Goal: Information Seeking & Learning: Learn about a topic

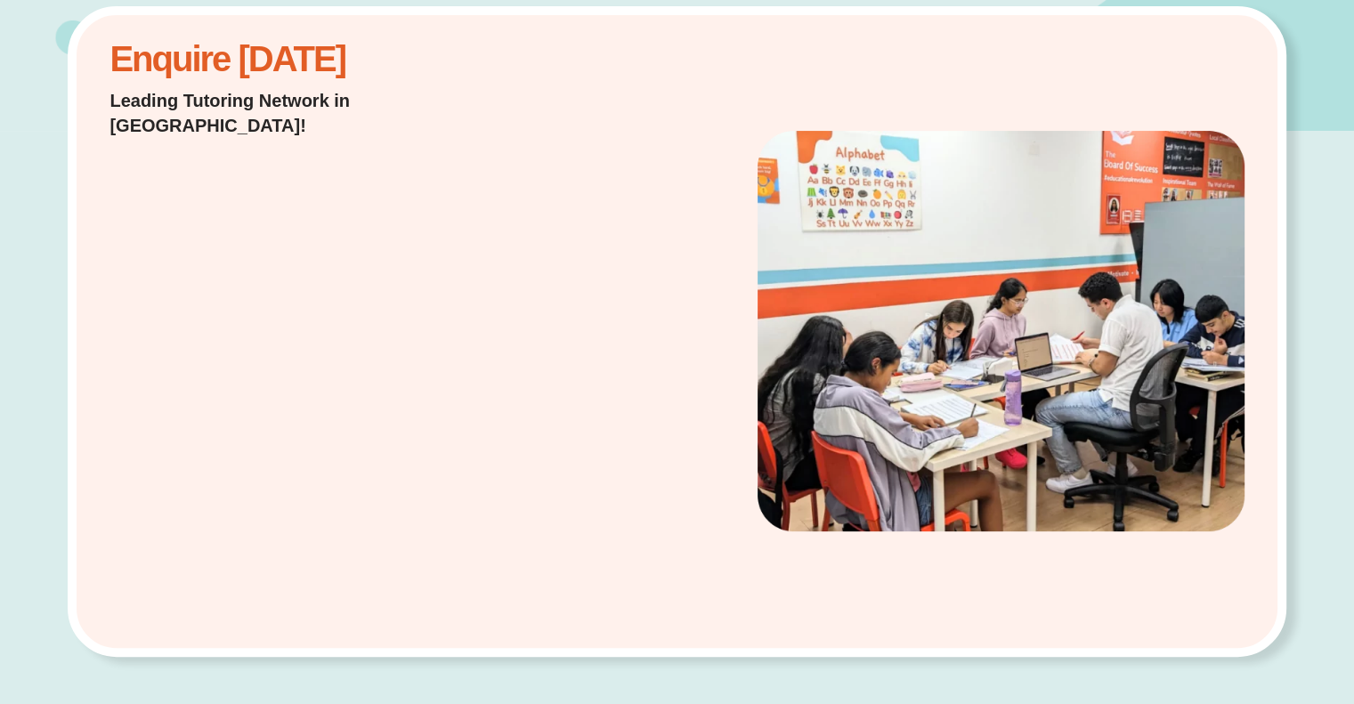
scroll to position [442, 0]
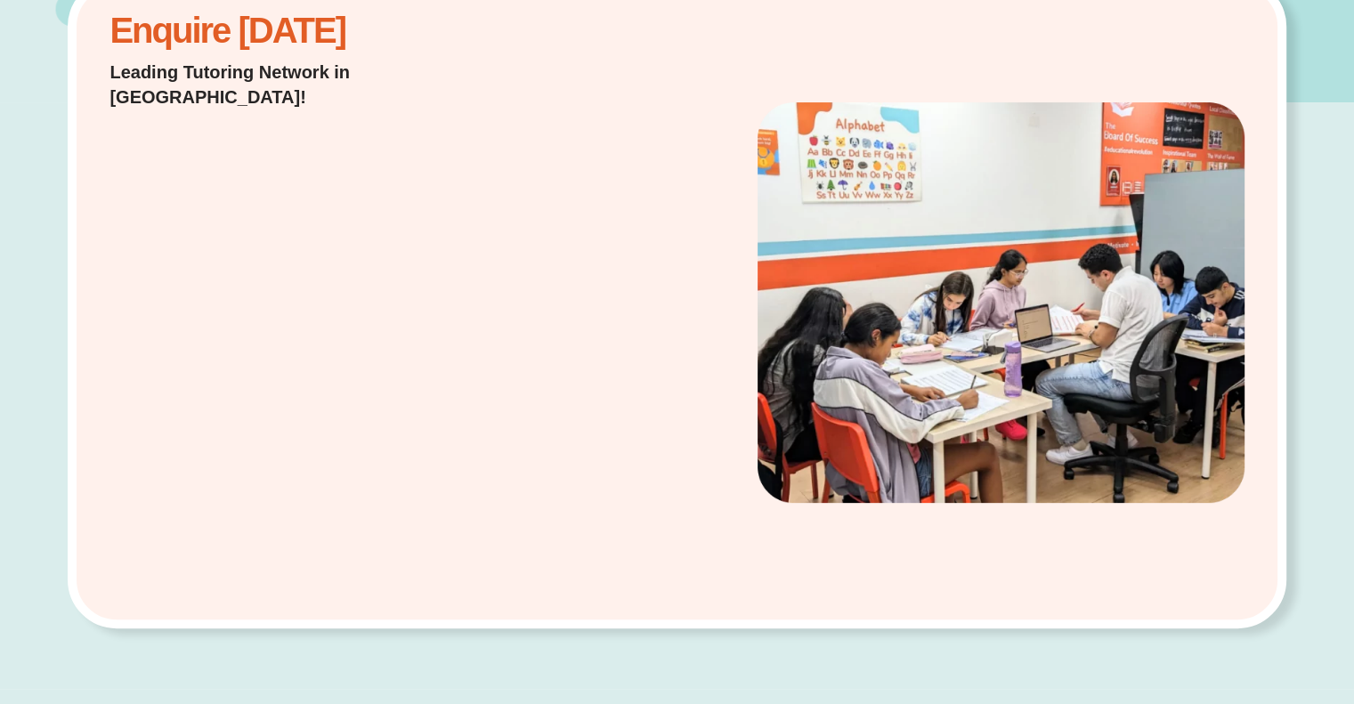
click at [1086, 277] on img at bounding box center [1001, 302] width 486 height 401
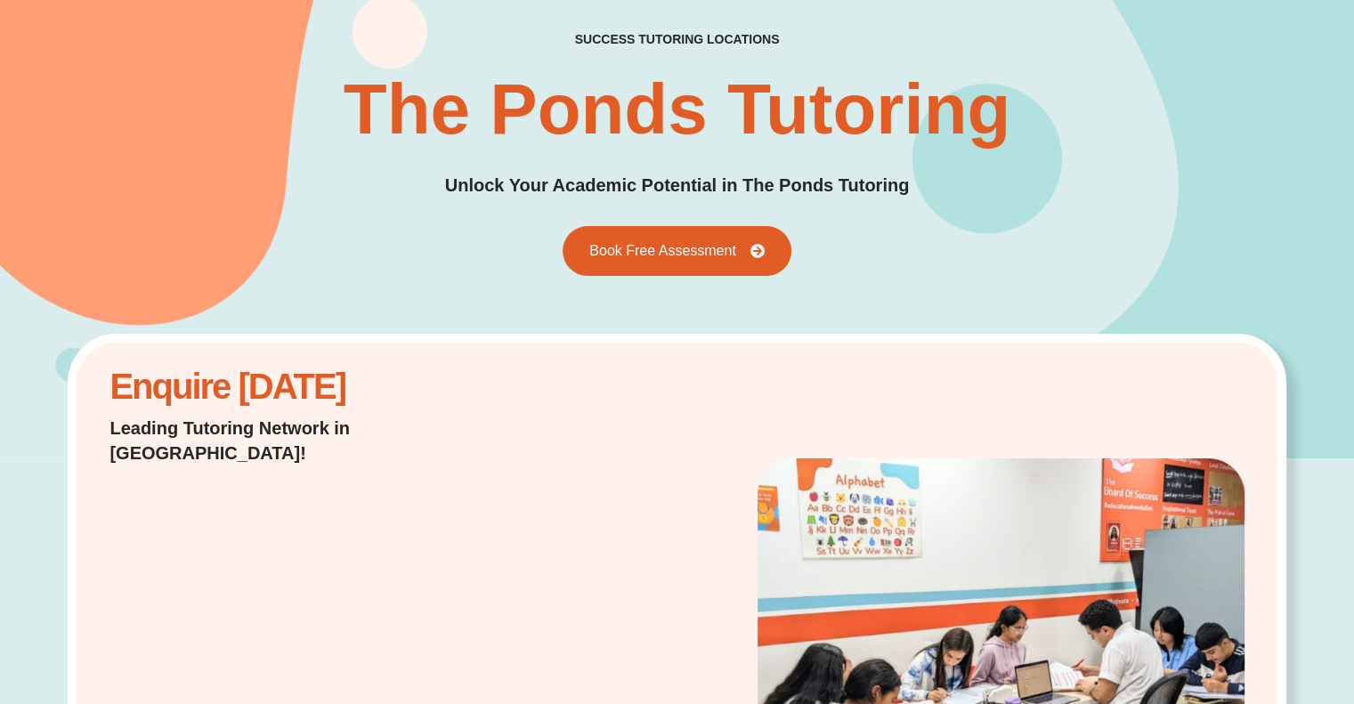
scroll to position [0, 0]
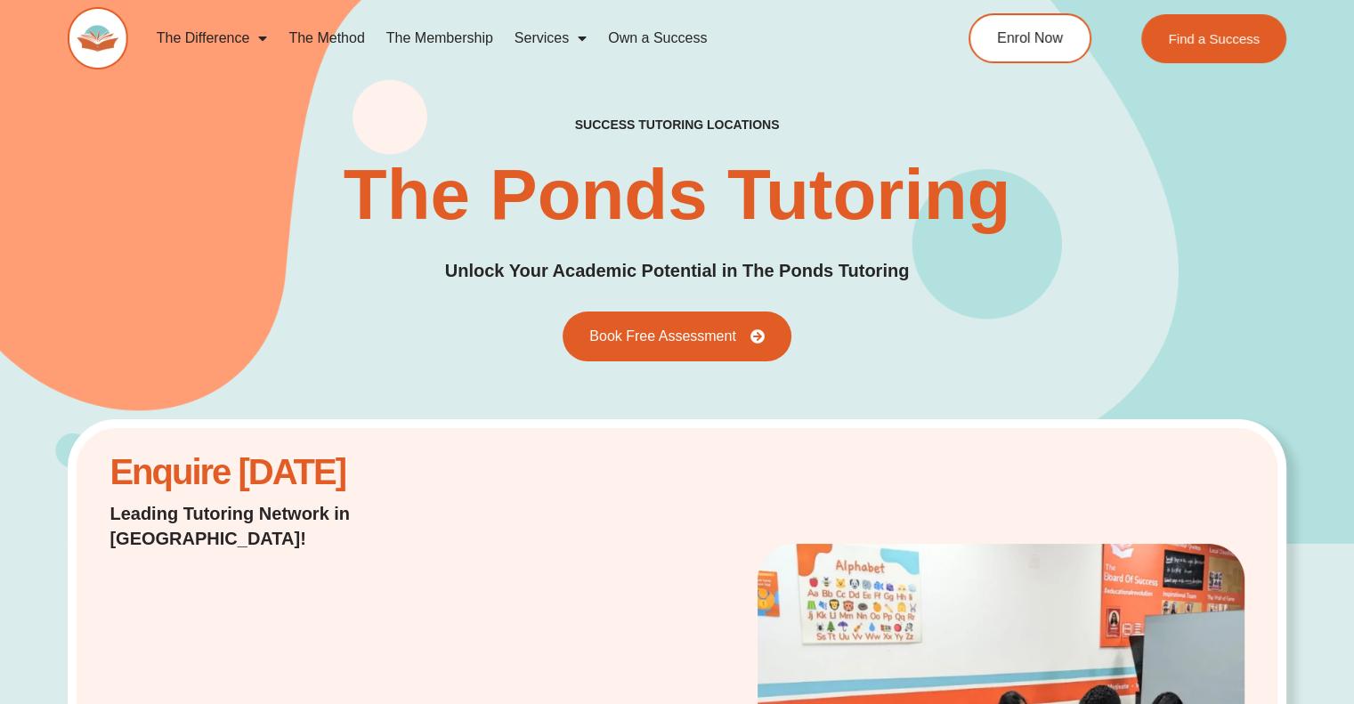
click at [316, 31] on link "The Method" at bounding box center [326, 38] width 97 height 41
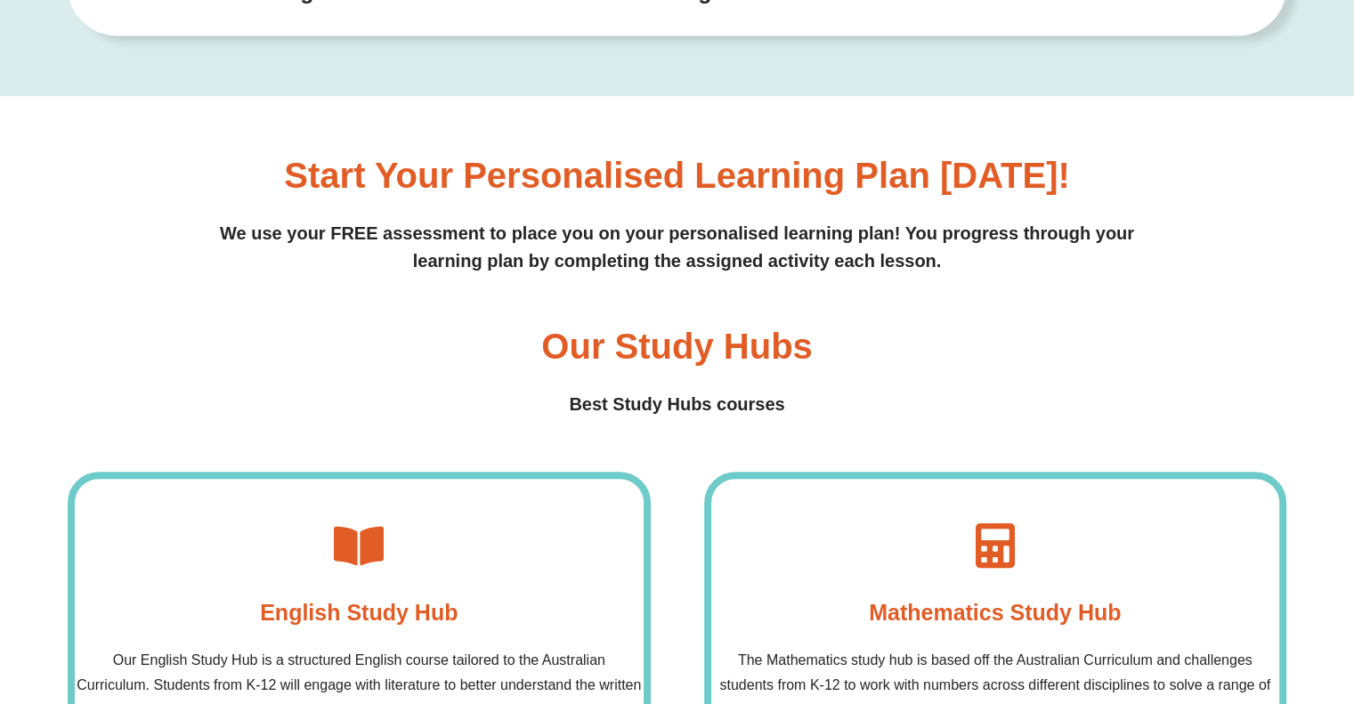
scroll to position [1069, 0]
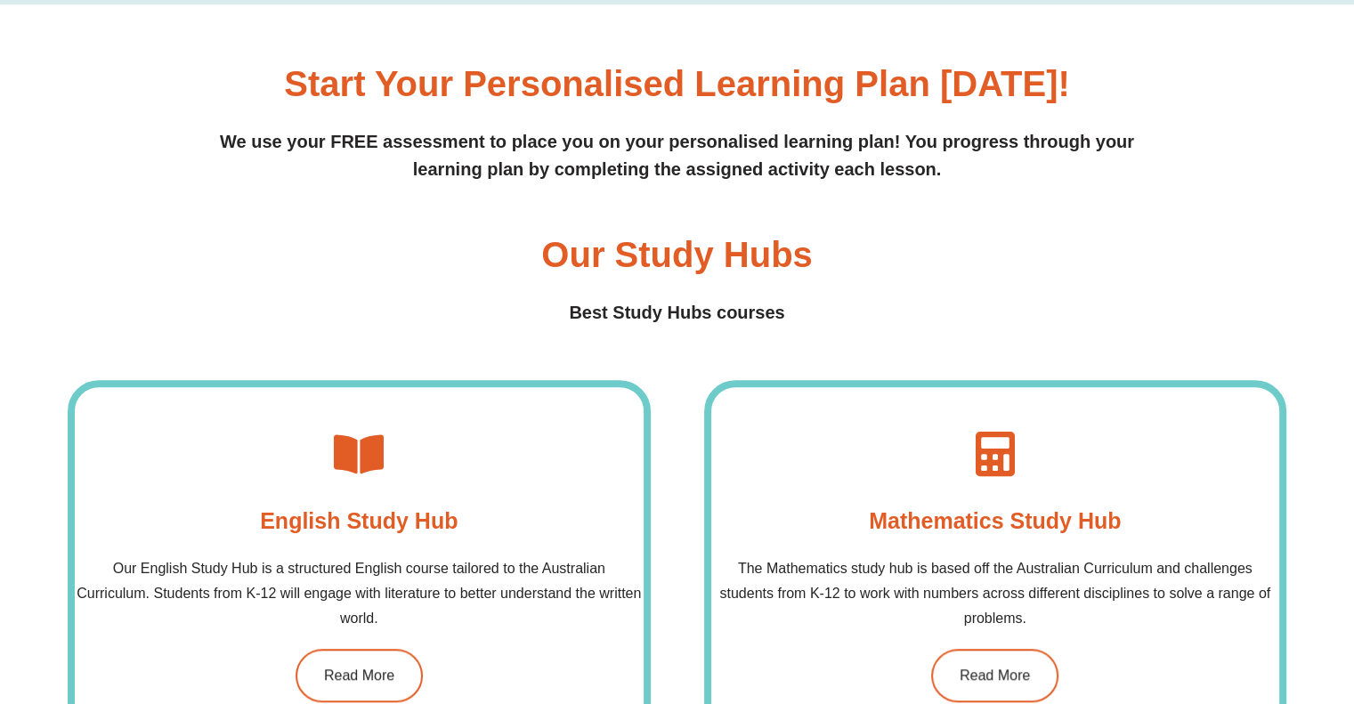
click at [675, 438] on div "English Study Hub​ Our English Study Hub is a structured English course tailore…" at bounding box center [677, 567] width 1219 height 374
click at [672, 452] on div "English Study Hub​ Our English Study Hub is a structured English course tailore…" at bounding box center [677, 567] width 1219 height 374
click at [672, 470] on div "English Study Hub​ Our English Study Hub is a structured English course tailore…" at bounding box center [677, 567] width 1219 height 374
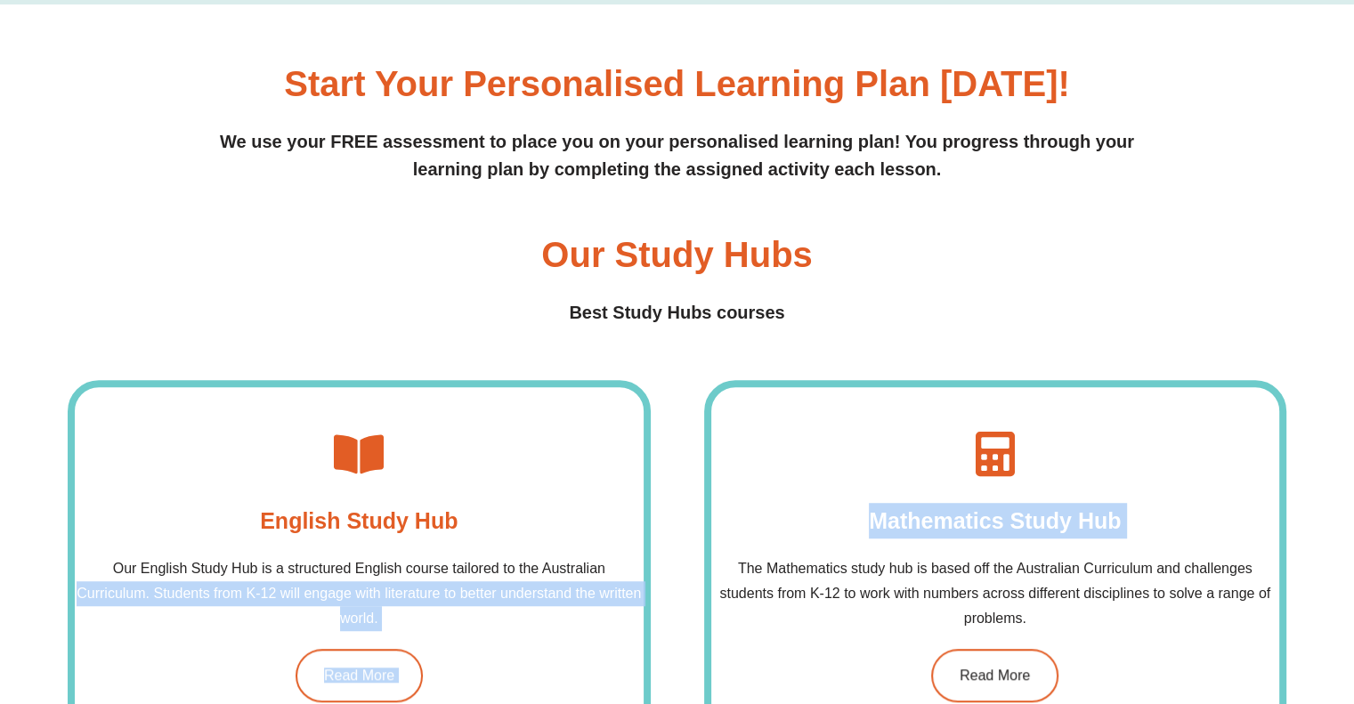
click at [678, 491] on div "English Study Hub​ Our English Study Hub is a structured English course tailore…" at bounding box center [677, 567] width 1219 height 374
click at [679, 497] on div "English Study Hub​ Our English Study Hub is a structured English course tailore…" at bounding box center [677, 567] width 1219 height 374
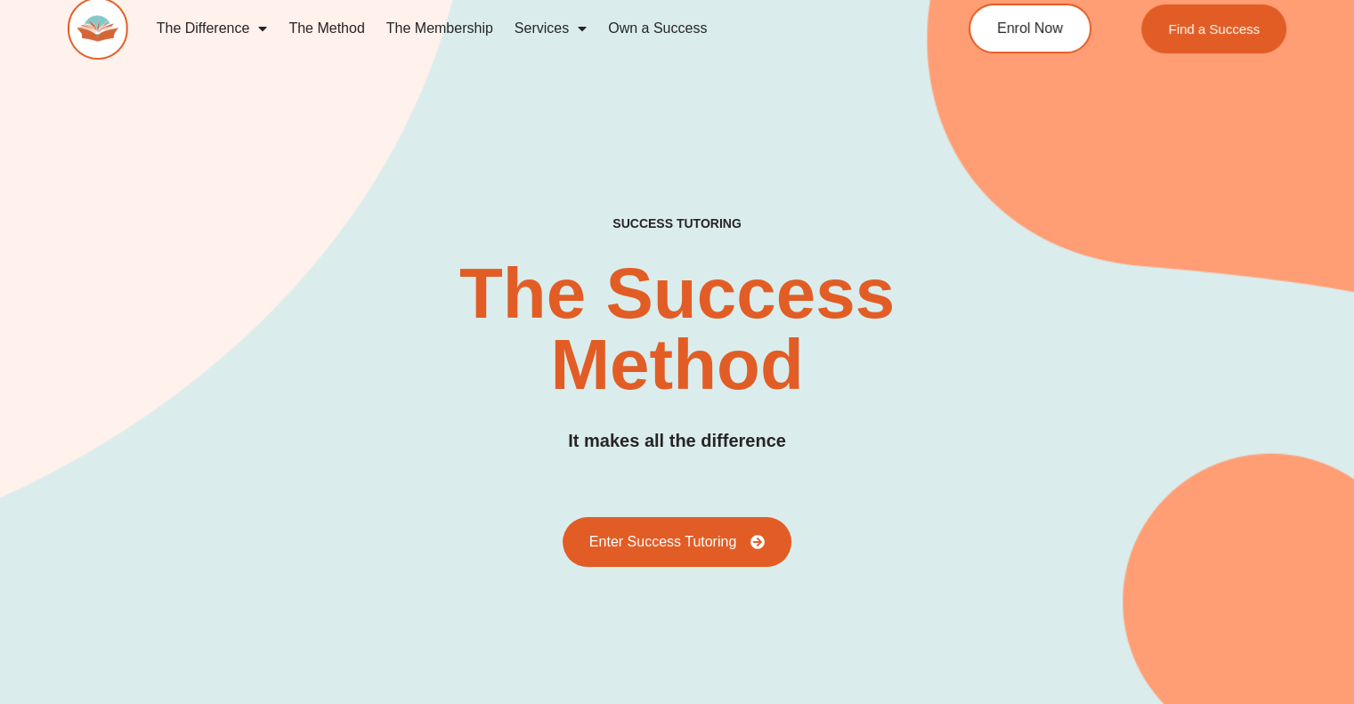
scroll to position [0, 0]
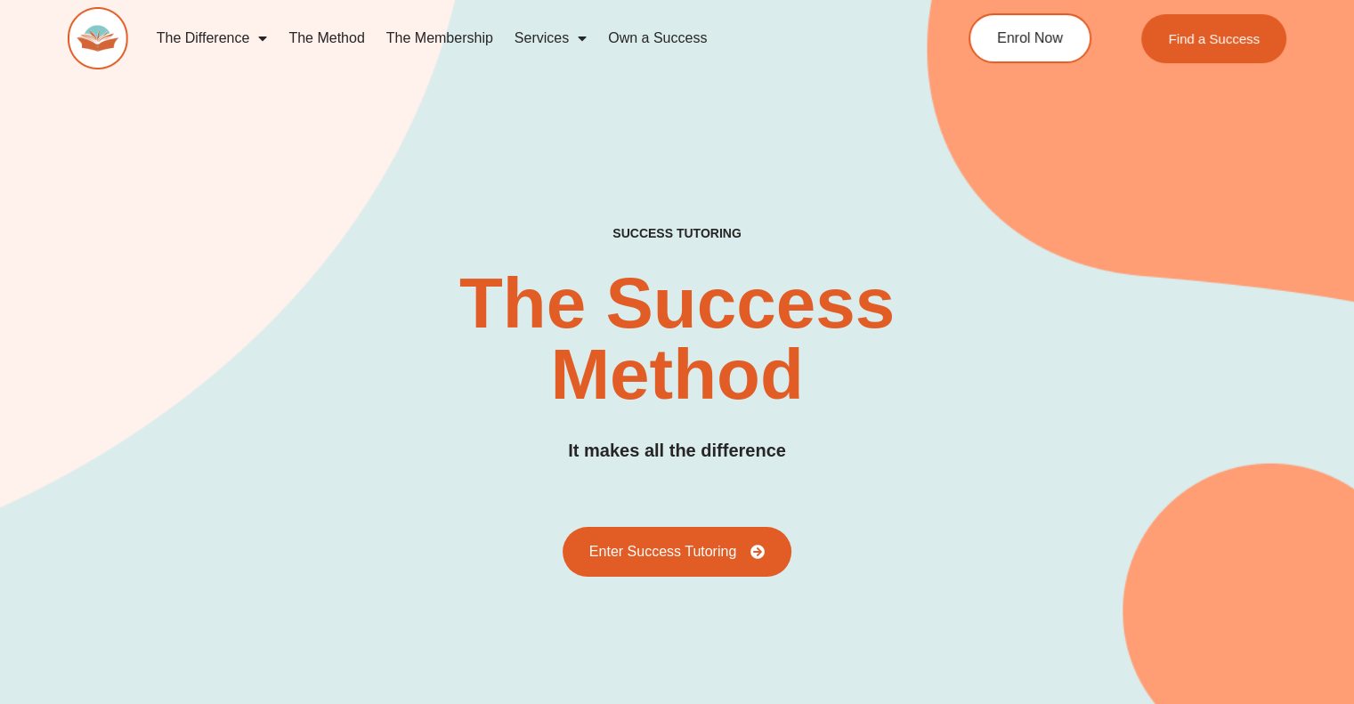
click at [673, 40] on link "Own a Success" at bounding box center [658, 38] width 120 height 41
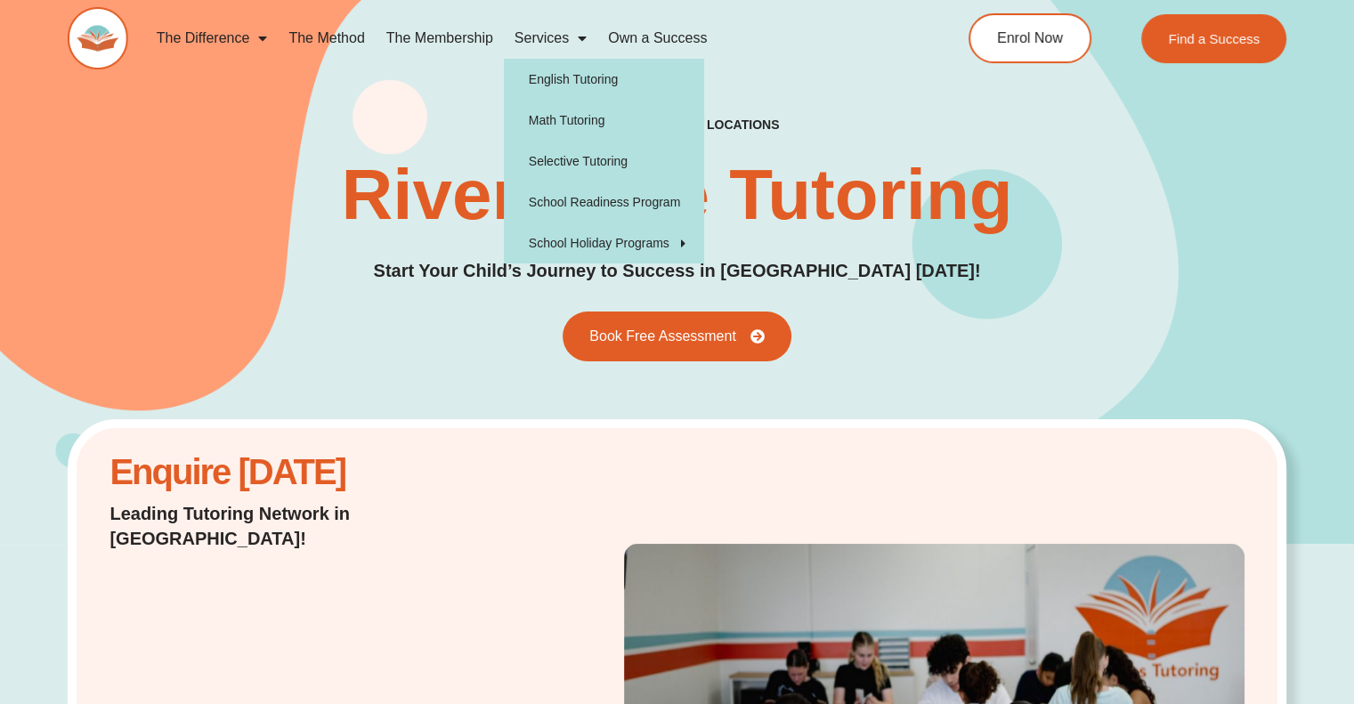
click at [580, 36] on span "Menu" at bounding box center [578, 38] width 18 height 32
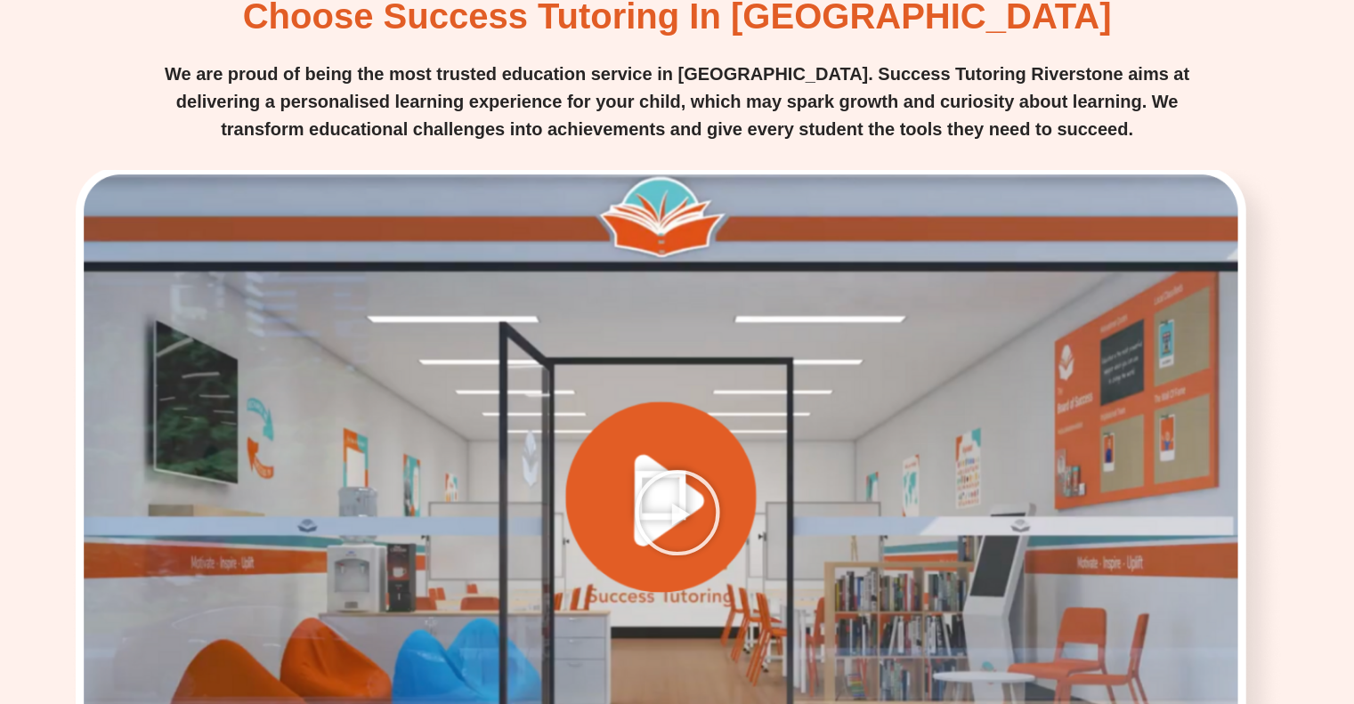
scroll to position [3473, 0]
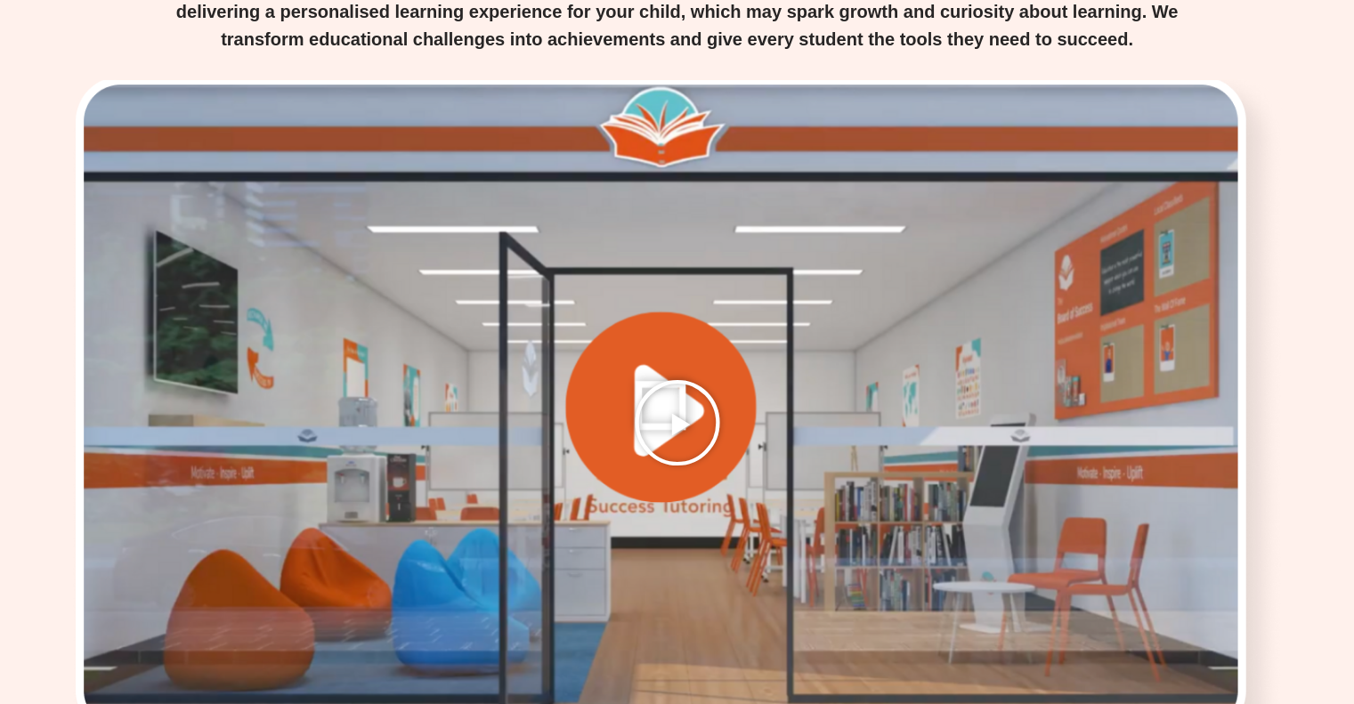
click at [674, 378] on icon "Play Video" at bounding box center [677, 422] width 89 height 89
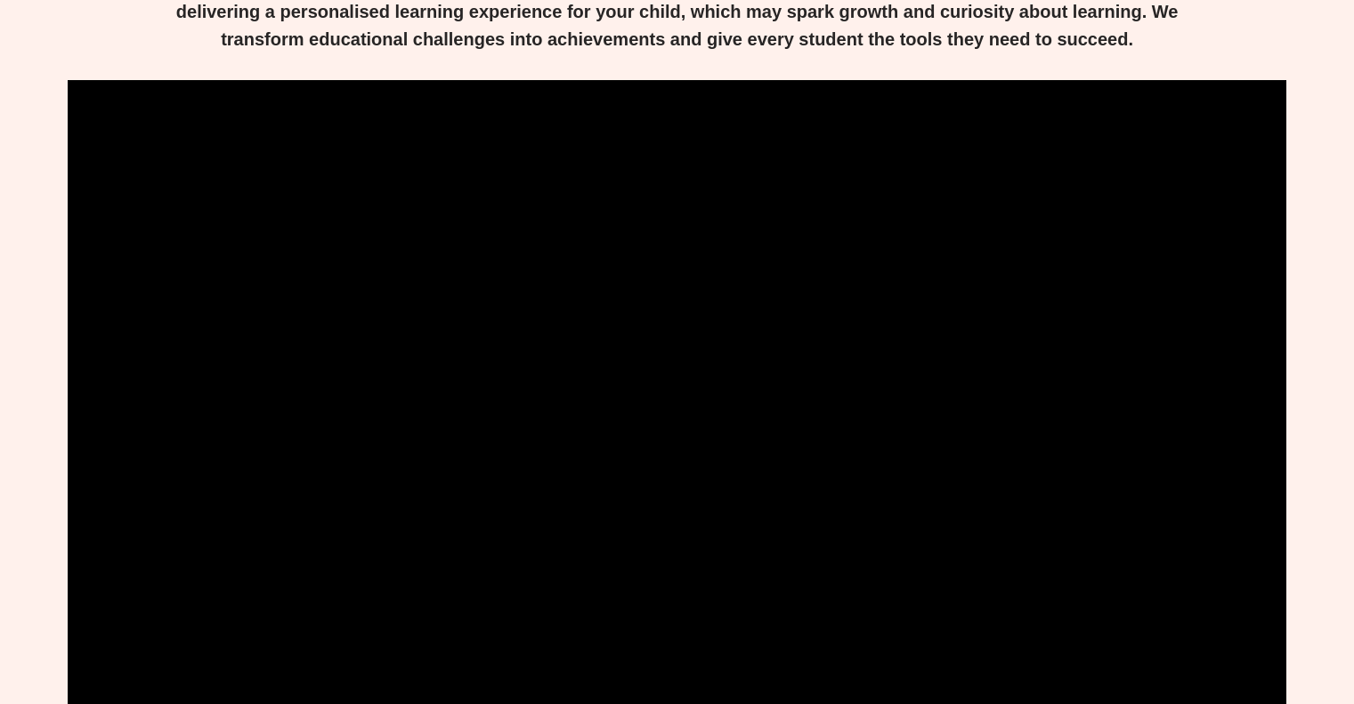
scroll to position [3475, 0]
